Goal: Information Seeking & Learning: Check status

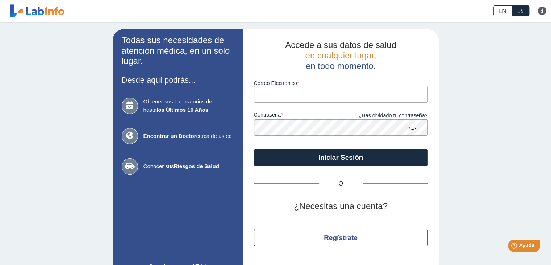
click at [257, 88] on input "Correo Electronico" at bounding box center [341, 94] width 174 height 16
type input "heclisse04@gmail.com"
click at [298, 93] on input "heclisse04@gmail.com" at bounding box center [341, 94] width 174 height 16
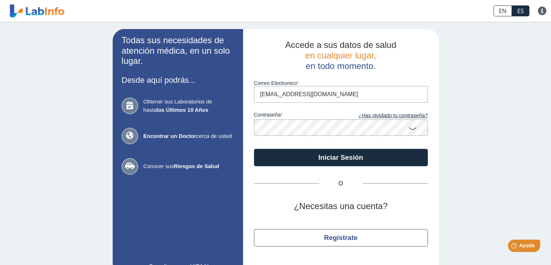
drag, startPoint x: 317, startPoint y: 95, endPoint x: 237, endPoint y: 87, distance: 80.1
click at [237, 87] on app-login "Todas sus necesidades de atención médica, en un solo lugar. Desde aquí podrás..…" at bounding box center [276, 151] width 326 height 245
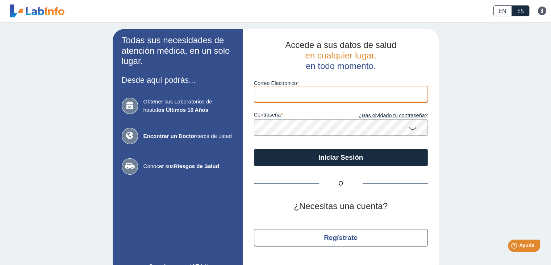
click at [261, 92] on input "Correo Electronico" at bounding box center [341, 94] width 174 height 16
type input "heclisse04@gmail.com"
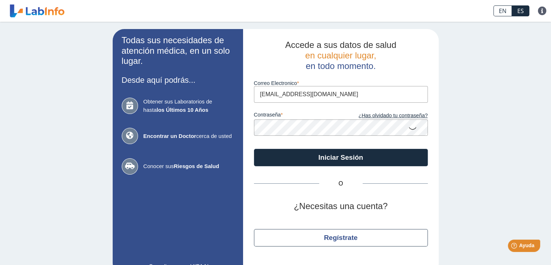
scroll to position [17, 0]
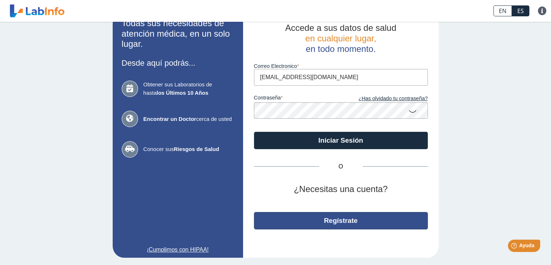
click at [320, 216] on button "Regístrate" at bounding box center [341, 220] width 174 height 17
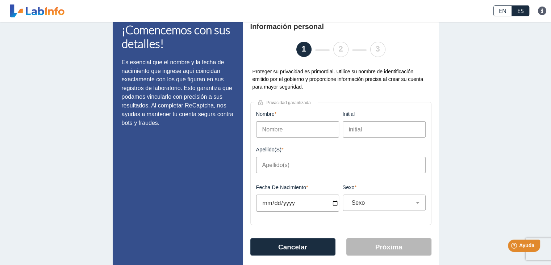
click at [300, 135] on input "Nombre" at bounding box center [297, 129] width 83 height 16
type input "Heclisse"
click at [358, 127] on input "initial" at bounding box center [384, 129] width 83 height 16
type input "Z"
click at [301, 168] on input "Apellido(s)" at bounding box center [341, 165] width 170 height 16
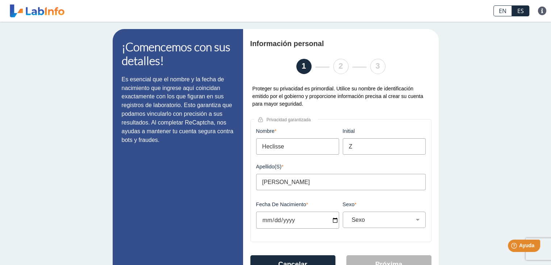
scroll to position [36, 0]
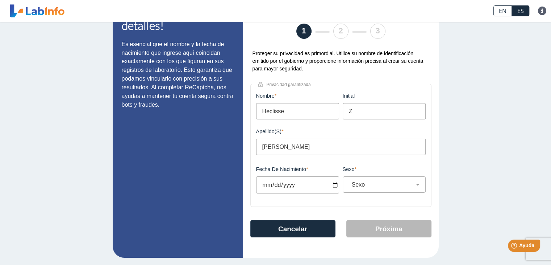
type input "Melendez Martinez"
click at [291, 186] on input "Fecha de Nacimiento" at bounding box center [297, 184] width 83 height 17
click at [261, 185] on input "Fecha de Nacimiento" at bounding box center [297, 184] width 83 height 17
type input "2004-02-26"
click at [372, 182] on select "Sexo Masculino Femenino" at bounding box center [387, 184] width 76 height 7
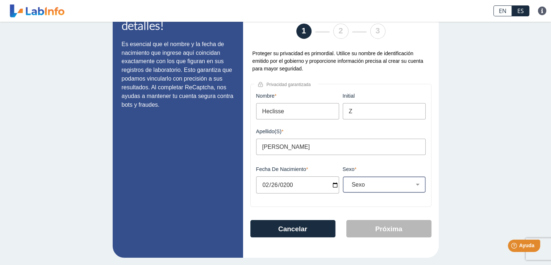
select select "F"
click at [349, 181] on select "Sexo Masculino Femenino" at bounding box center [387, 184] width 76 height 7
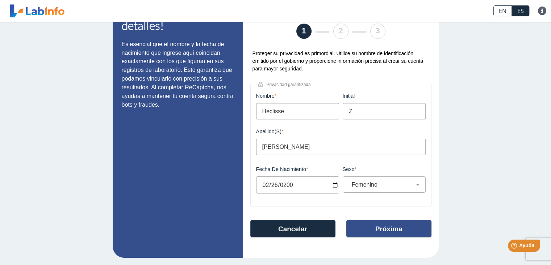
click at [383, 231] on button "Próxima" at bounding box center [388, 228] width 85 height 17
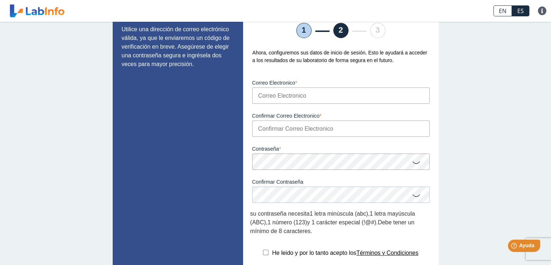
click at [387, 90] on input "Correo Electronico" at bounding box center [341, 95] width 178 height 16
type input "heclisse04@gmail.com"
click at [318, 129] on input "Confirmar Correo Electronico" at bounding box center [341, 128] width 178 height 16
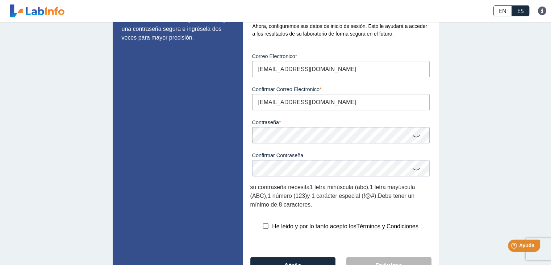
scroll to position [63, 0]
type input "heclisse04@gmail.com"
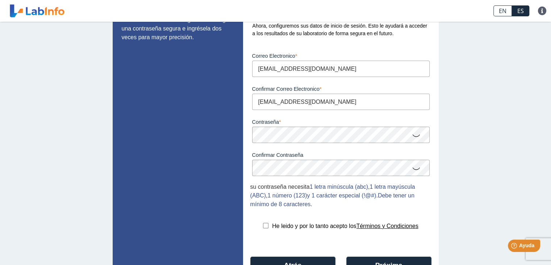
scroll to position [104, 0]
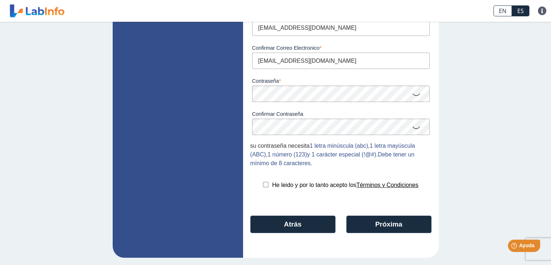
click at [264, 185] on input "checkbox" at bounding box center [265, 184] width 5 height 5
checkbox input "true"
click at [397, 229] on button "Próxima" at bounding box center [388, 223] width 85 height 17
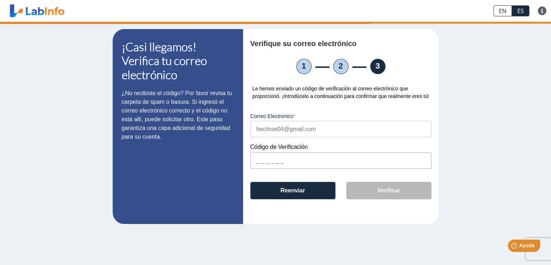
scroll to position [0, 0]
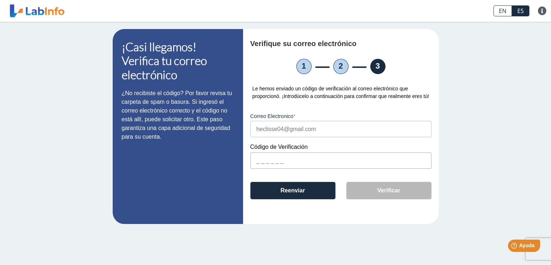
click at [282, 167] on input "text" at bounding box center [340, 160] width 181 height 16
type input "B"
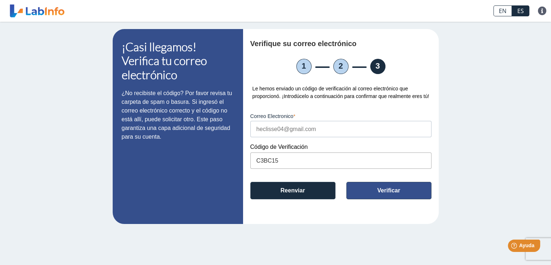
type input "C3BC15"
click at [384, 190] on button "Verificar" at bounding box center [388, 190] width 85 height 17
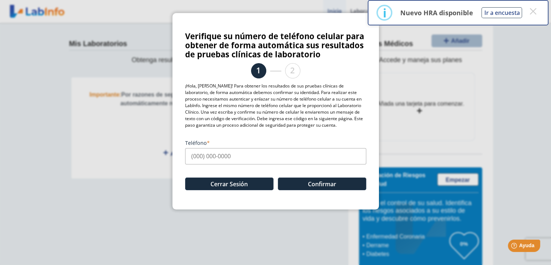
click at [249, 156] on input "Teléfono" at bounding box center [275, 156] width 181 height 16
click at [301, 179] on button "Confirmar" at bounding box center [322, 183] width 88 height 13
click at [301, 179] on button "Get code" at bounding box center [322, 183] width 88 height 13
click at [198, 156] on input "(178) 751-5657" at bounding box center [275, 156] width 181 height 16
click at [196, 155] on input "(178) 751-5657" at bounding box center [275, 156] width 181 height 16
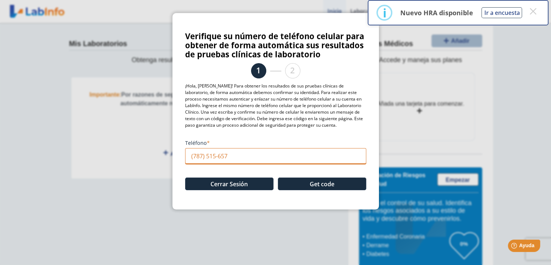
click at [233, 155] on input "(787) 515-657" at bounding box center [275, 156] width 181 height 16
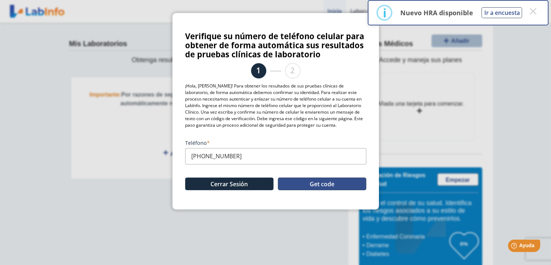
type input "(787) 515-6576"
click at [316, 180] on button "Get code" at bounding box center [322, 183] width 88 height 13
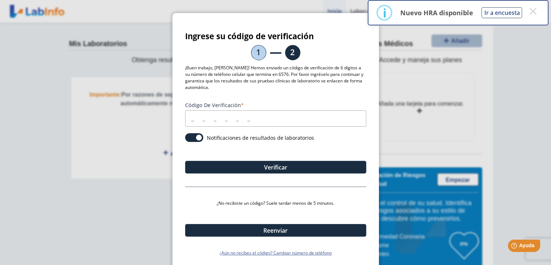
click at [277, 120] on input "Código de verificación" at bounding box center [275, 118] width 181 height 16
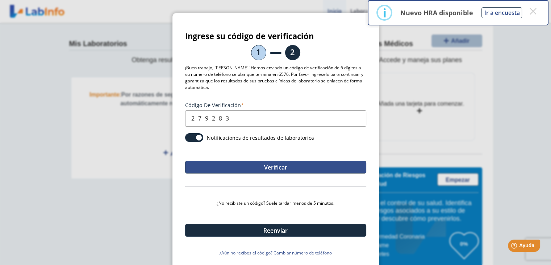
type input "279283"
click at [238, 164] on button "Verificar" at bounding box center [275, 167] width 181 height 13
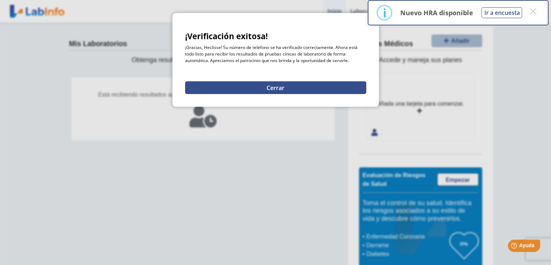
click at [257, 87] on button "Cerrar" at bounding box center [275, 87] width 181 height 13
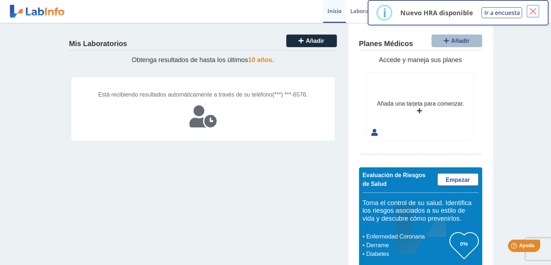
click at [532, 11] on button "×" at bounding box center [533, 11] width 13 height 13
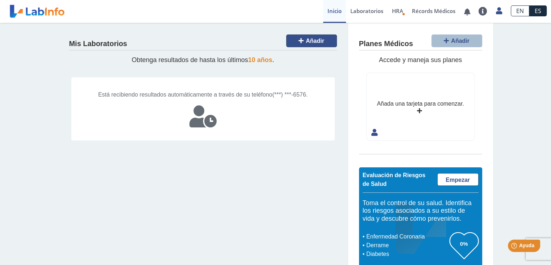
click at [325, 38] on button "Añadir" at bounding box center [311, 40] width 51 height 13
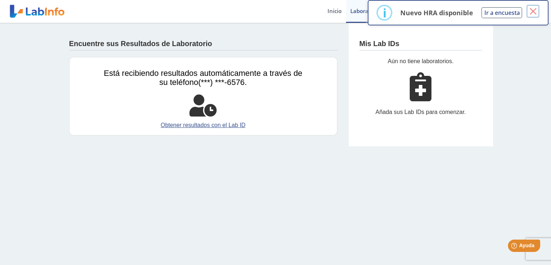
click at [536, 9] on button "×" at bounding box center [533, 11] width 13 height 13
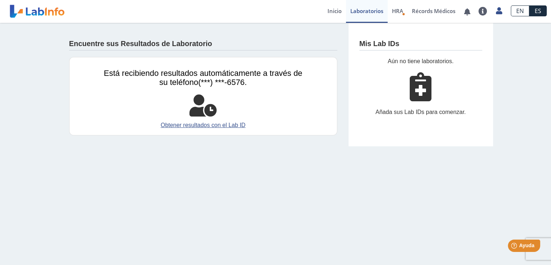
click at [426, 88] on icon at bounding box center [421, 86] width 22 height 29
click at [385, 45] on h4 "Mis Lab IDs" at bounding box center [379, 43] width 40 height 9
click at [408, 115] on div "Añada sus Lab IDs para comenzar." at bounding box center [420, 112] width 123 height 9
click at [236, 122] on link "Obtener resultados con el Lab ID" at bounding box center [203, 125] width 199 height 9
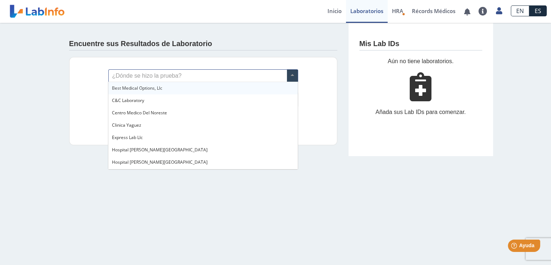
click at [272, 77] on input "text" at bounding box center [203, 76] width 189 height 12
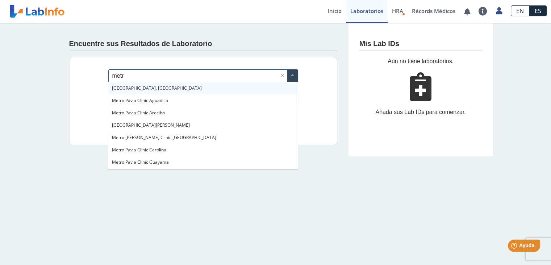
type input "metro"
click at [200, 109] on div "Metro Pavia Clinic Arecibo" at bounding box center [202, 113] width 189 height 12
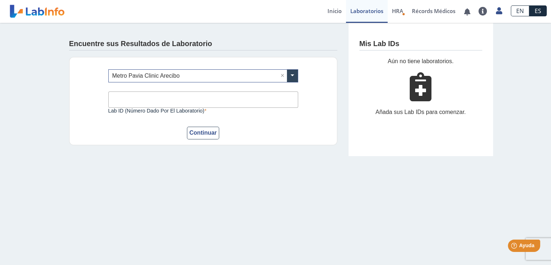
click at [194, 100] on input "Lab ID (número dado por el laboratorio)" at bounding box center [203, 99] width 190 height 16
type input "537137"
click at [202, 130] on button "Continuar" at bounding box center [203, 132] width 33 height 13
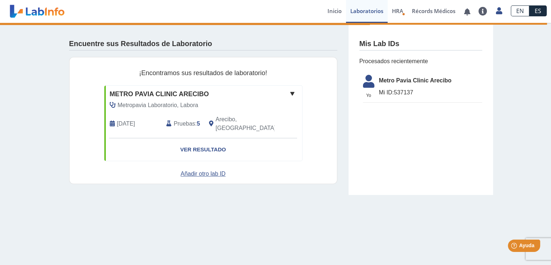
click at [202, 138] on link "Ver Resultado" at bounding box center [203, 149] width 198 height 23
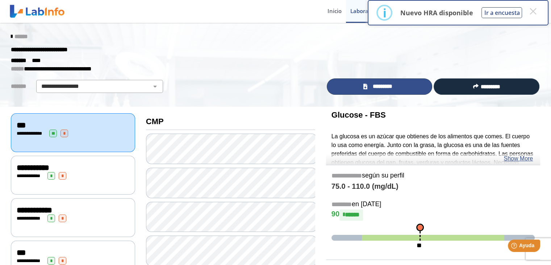
click at [391, 79] on link "*********" at bounding box center [380, 86] width 106 height 16
click at [344, 86] on link "*********" at bounding box center [380, 86] width 106 height 16
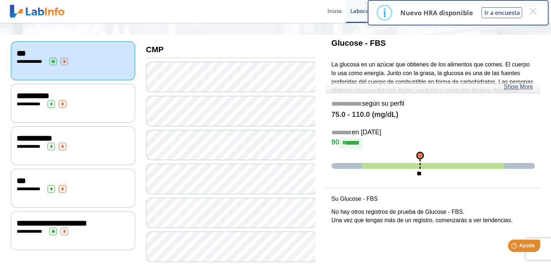
scroll to position [72, 0]
click at [102, 95] on div "**********" at bounding box center [73, 95] width 113 height 9
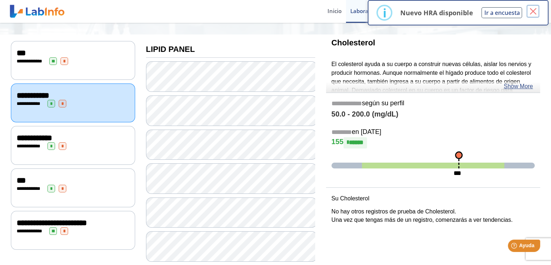
click at [537, 9] on button "×" at bounding box center [533, 11] width 13 height 13
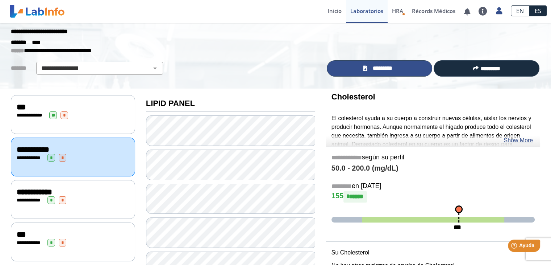
scroll to position [18, 0]
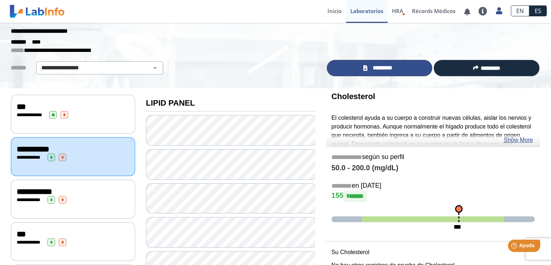
click at [400, 69] on link "*********" at bounding box center [380, 68] width 106 height 16
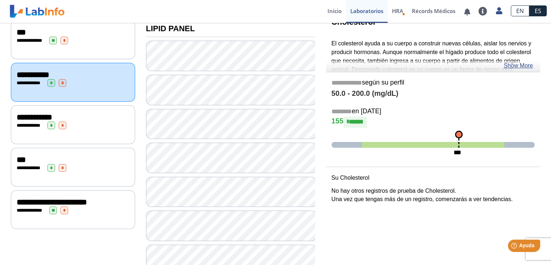
scroll to position [94, 0]
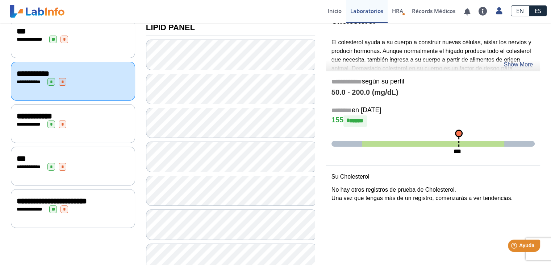
click at [107, 120] on div "**********" at bounding box center [73, 124] width 113 height 8
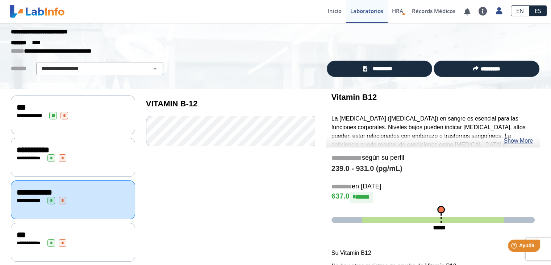
scroll to position [17, 0]
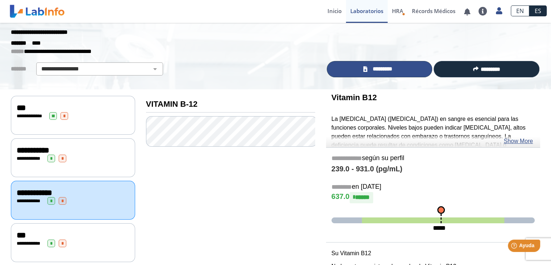
click at [378, 66] on span "*********" at bounding box center [382, 69] width 26 height 8
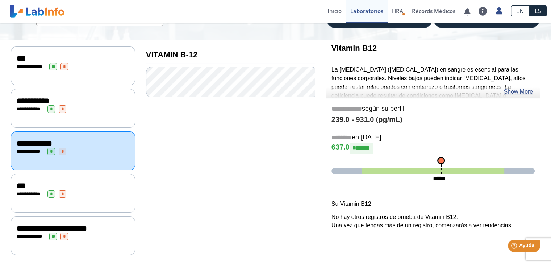
click at [102, 190] on div "**********" at bounding box center [73, 194] width 113 height 8
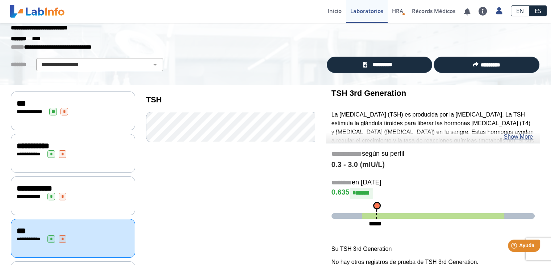
scroll to position [20, 0]
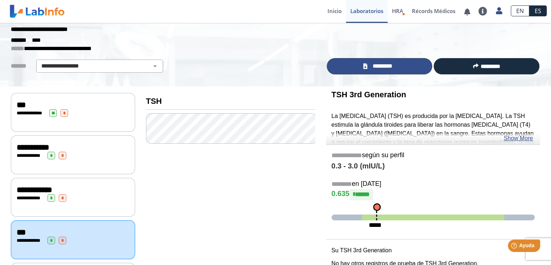
click at [378, 67] on span "*********" at bounding box center [382, 66] width 26 height 8
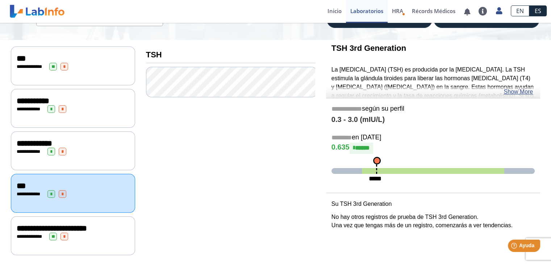
click at [115, 234] on div "**********" at bounding box center [73, 236] width 113 height 8
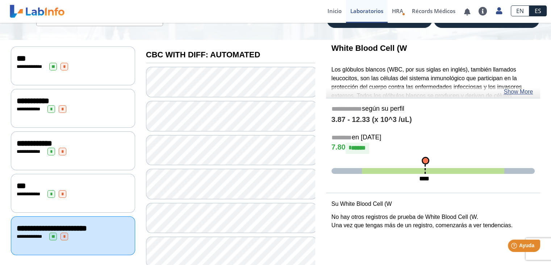
scroll to position [47, 0]
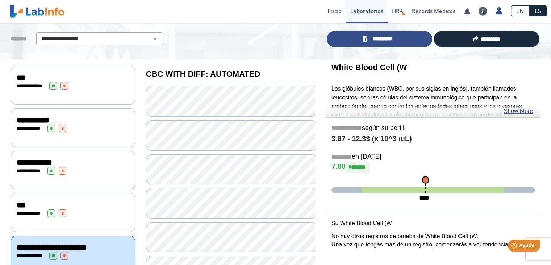
click at [381, 36] on span "*********" at bounding box center [382, 39] width 26 height 8
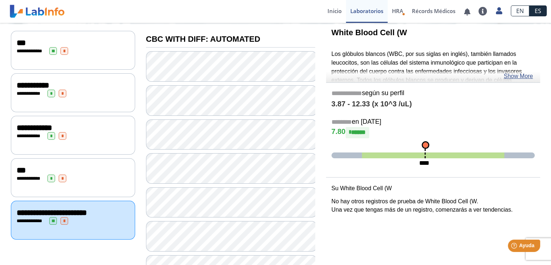
scroll to position [81, 0]
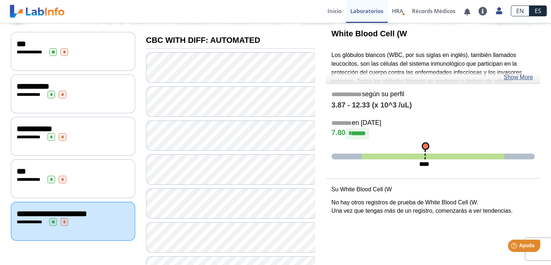
click at [85, 187] on div "**********" at bounding box center [73, 178] width 124 height 39
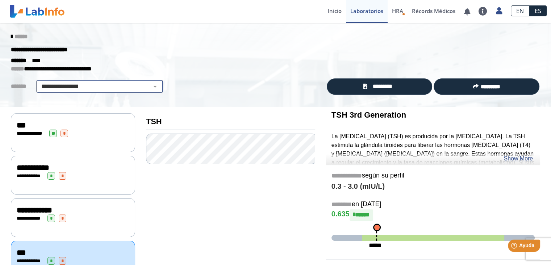
click at [138, 85] on select "**********" at bounding box center [99, 86] width 122 height 9
click at [188, 80] on div "**********" at bounding box center [162, 86] width 315 height 13
click at [332, 8] on link "Inicio" at bounding box center [334, 11] width 23 height 23
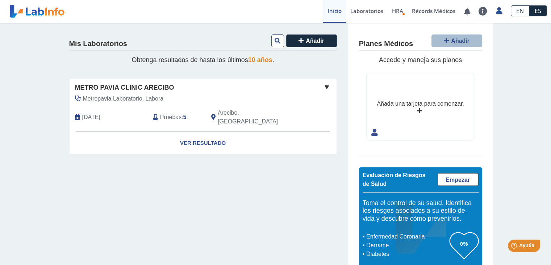
click at [326, 86] on span at bounding box center [326, 87] width 9 height 9
